Goal: Communication & Community: Answer question/provide support

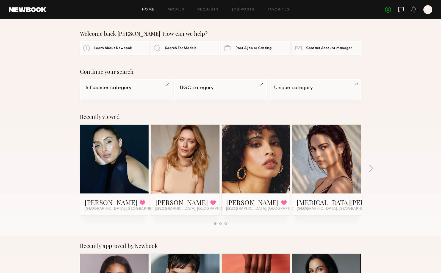
click at [402, 11] on icon at bounding box center [401, 9] width 5 height 5
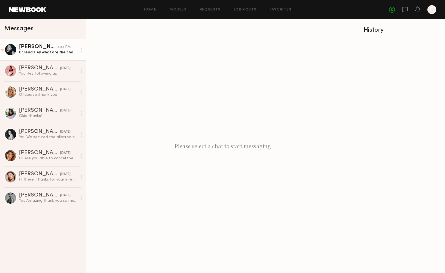
click at [44, 53] on div "Unread: Hey what are the chances to approve payment?" at bounding box center [48, 52] width 59 height 5
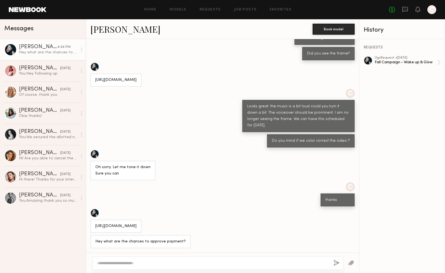
scroll to position [105, 0]
click at [137, 223] on div "[URL][DOMAIN_NAME]" at bounding box center [115, 226] width 41 height 6
copy div "[URL][DOMAIN_NAME]"
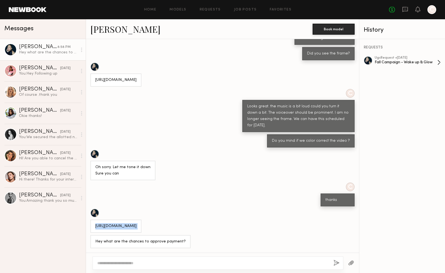
click at [409, 63] on div "Fall Campaign - Wake up & Glow" at bounding box center [406, 62] width 63 height 5
click at [191, 258] on div at bounding box center [218, 262] width 251 height 13
click at [192, 262] on textarea at bounding box center [213, 262] width 232 height 5
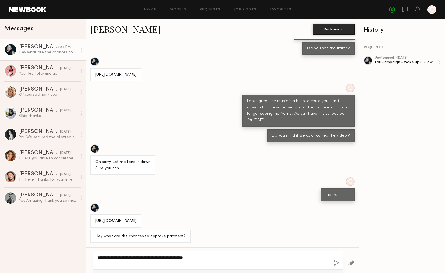
type textarea "**********"
click at [338, 260] on button "button" at bounding box center [337, 262] width 6 height 7
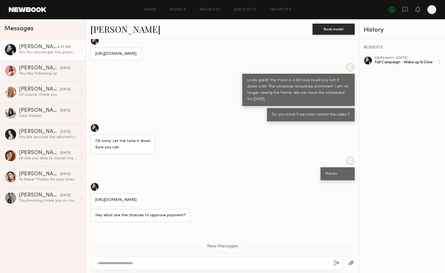
scroll to position [212, 0]
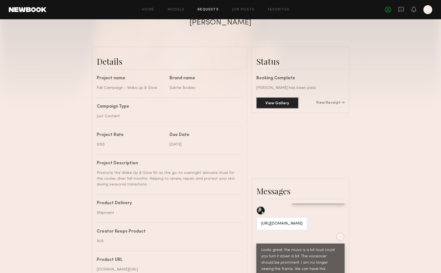
scroll to position [110, 0]
click at [342, 105] on link "View Receipt" at bounding box center [330, 103] width 29 height 4
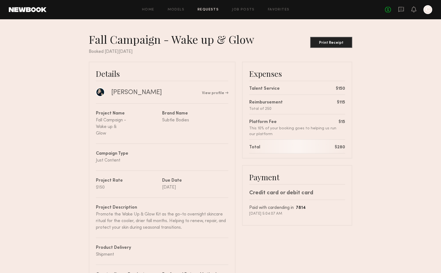
click at [371, 195] on nb-booking-receipt "Fall Campaign - Wake up & Glow Print Receipt Booked [DATE][DATE] Details [PERSO…" at bounding box center [220, 253] width 441 height 442
